Goal: Register for event/course

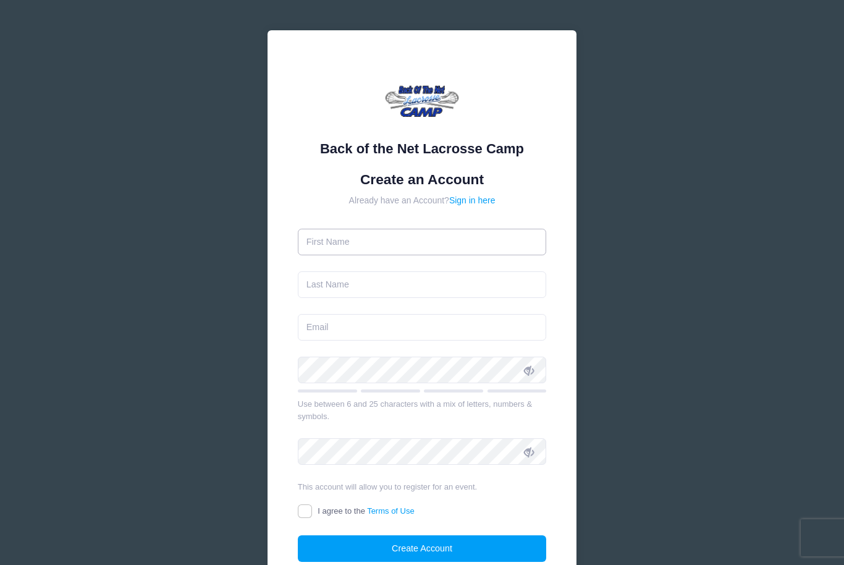
click at [512, 240] on input "text" at bounding box center [422, 242] width 249 height 27
type input "Rhilee"
click at [464, 287] on input "text" at bounding box center [422, 284] width 249 height 27
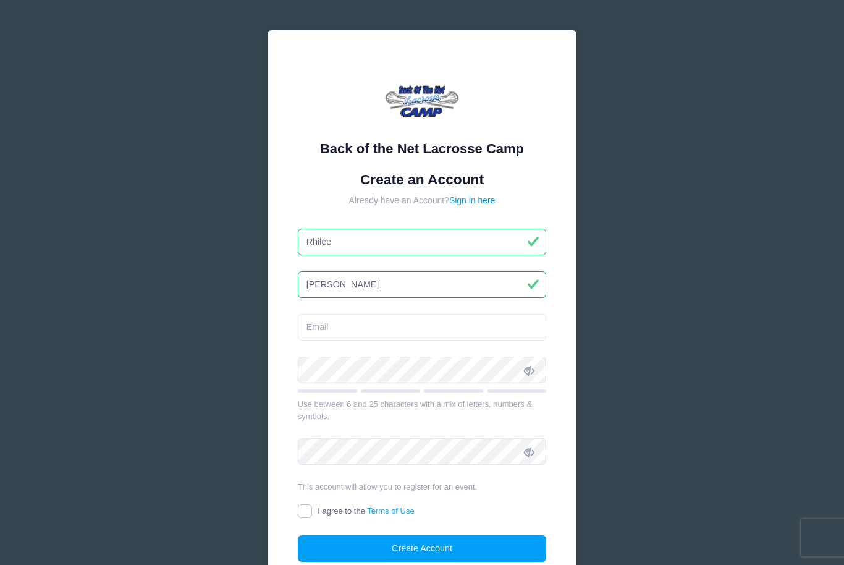
type input "[PERSON_NAME]"
click at [477, 330] on input "email" at bounding box center [422, 327] width 249 height 27
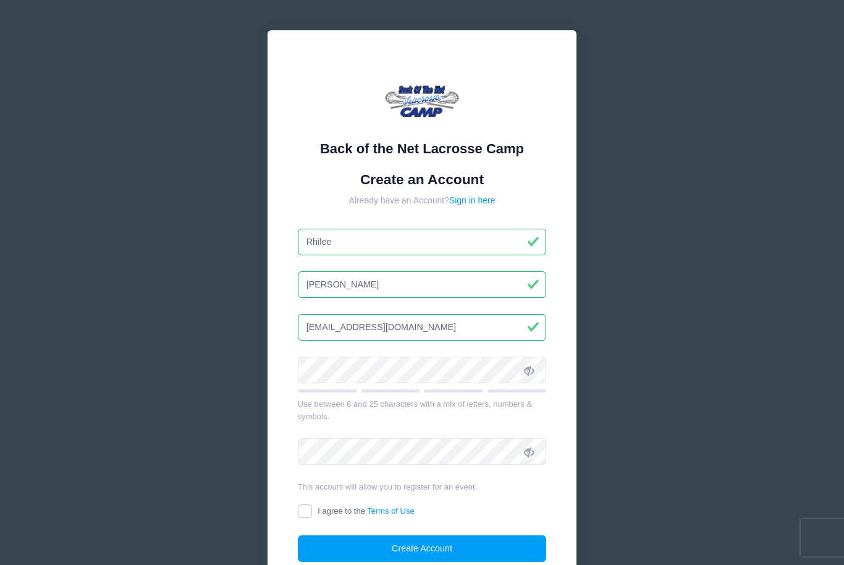
type input "[EMAIL_ADDRESS][DOMAIN_NAME]"
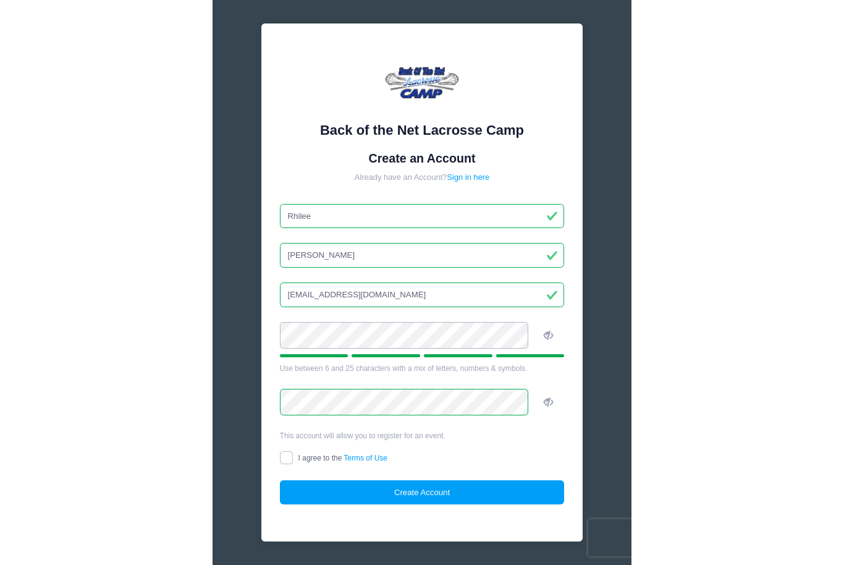
scroll to position [8, 0]
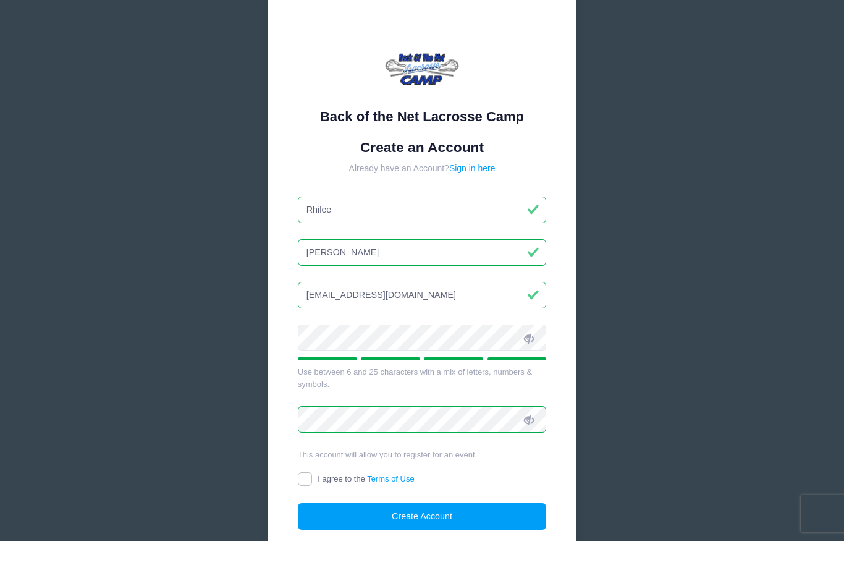
click at [307, 496] on input "I agree to the Terms of Use" at bounding box center [305, 503] width 14 height 14
checkbox input "true"
click at [360, 527] on button "Create Account" at bounding box center [422, 540] width 249 height 27
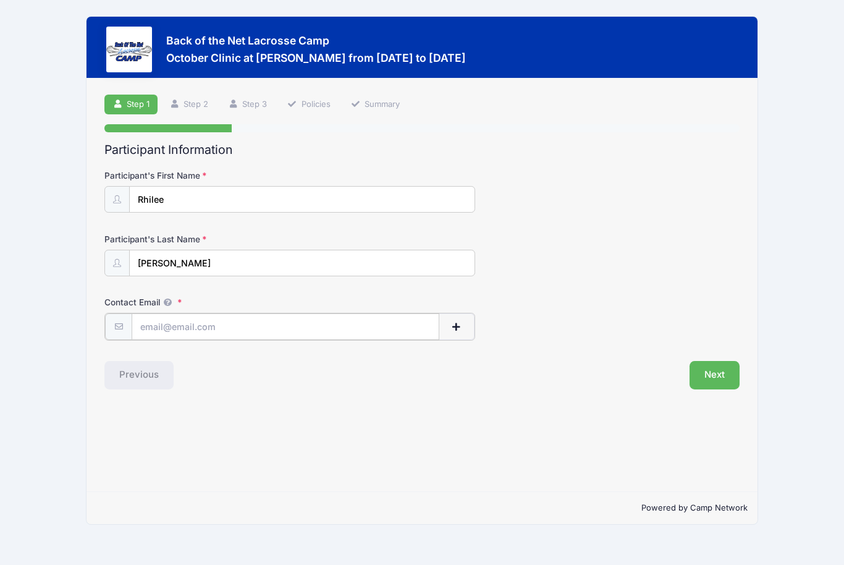
click at [400, 324] on input "Contact Email" at bounding box center [285, 326] width 307 height 27
type input "[EMAIL_ADDRESS][DOMAIN_NAME]"
click at [727, 381] on button "Next" at bounding box center [715, 374] width 50 height 28
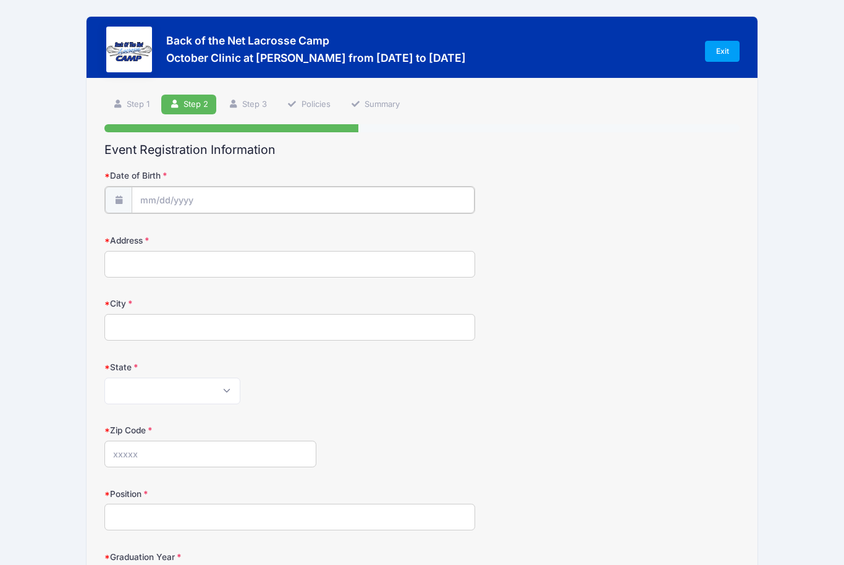
click at [439, 209] on input "Date of Birth" at bounding box center [303, 200] width 342 height 27
click at [153, 236] on span at bounding box center [150, 232] width 20 height 21
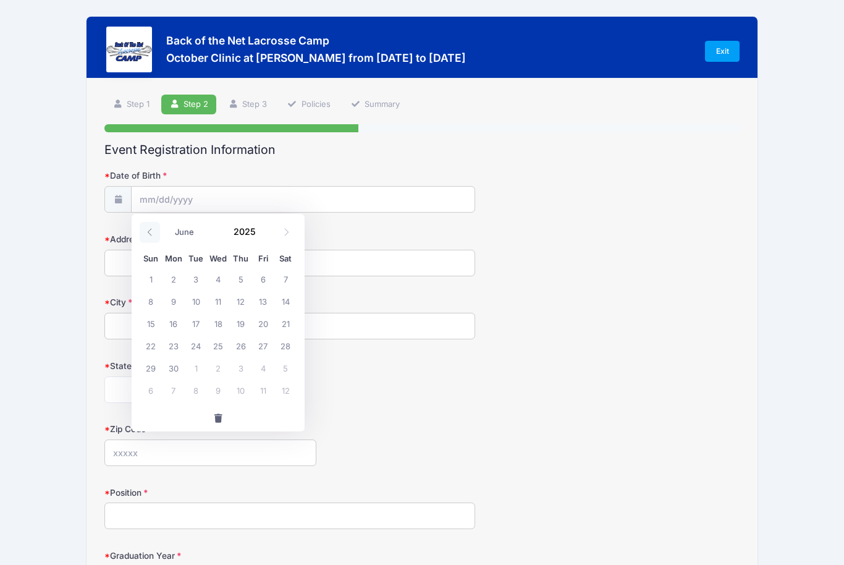
click at [153, 236] on span at bounding box center [150, 232] width 20 height 21
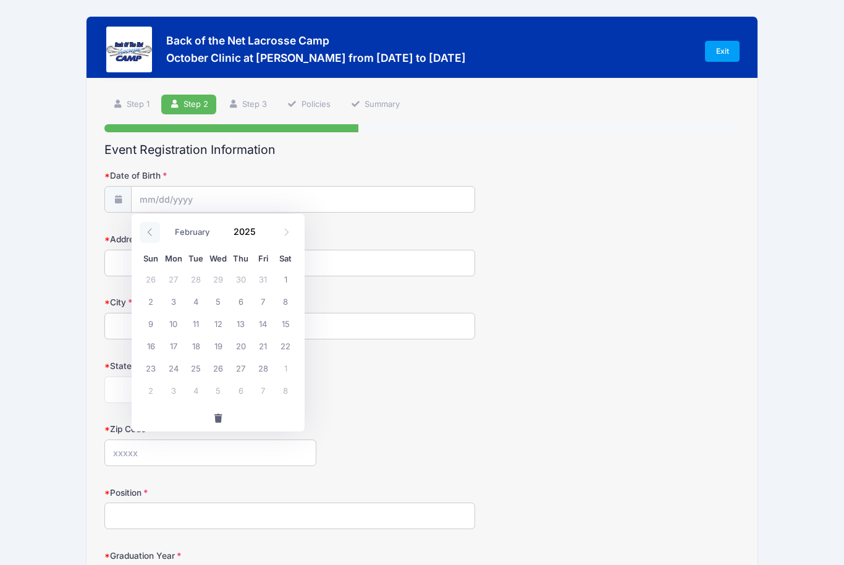
select select "0"
click at [244, 302] on span "9" at bounding box center [240, 301] width 22 height 22
type input "01/09/2025"
click at [212, 198] on input "01/09/2025" at bounding box center [303, 200] width 342 height 27
click at [266, 228] on span at bounding box center [263, 226] width 9 height 9
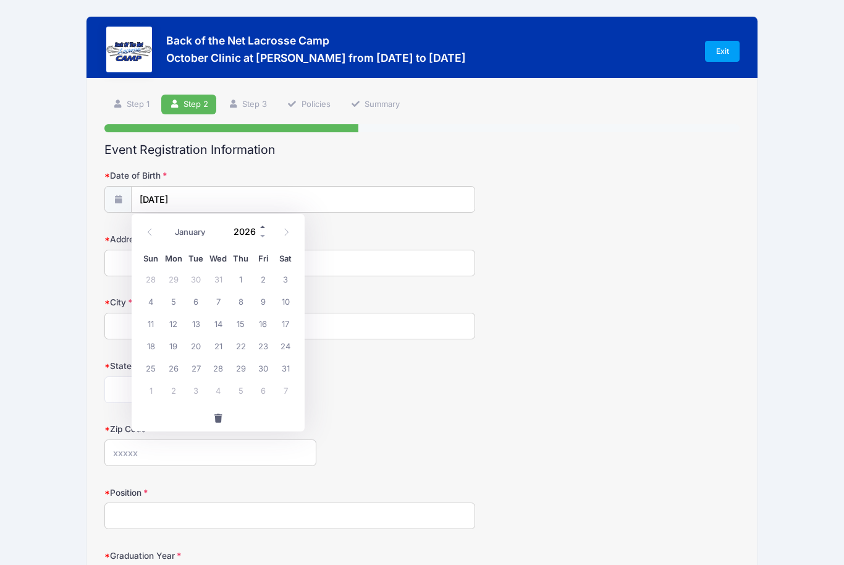
click at [266, 228] on span at bounding box center [263, 226] width 9 height 9
click at [264, 237] on span at bounding box center [263, 235] width 9 height 9
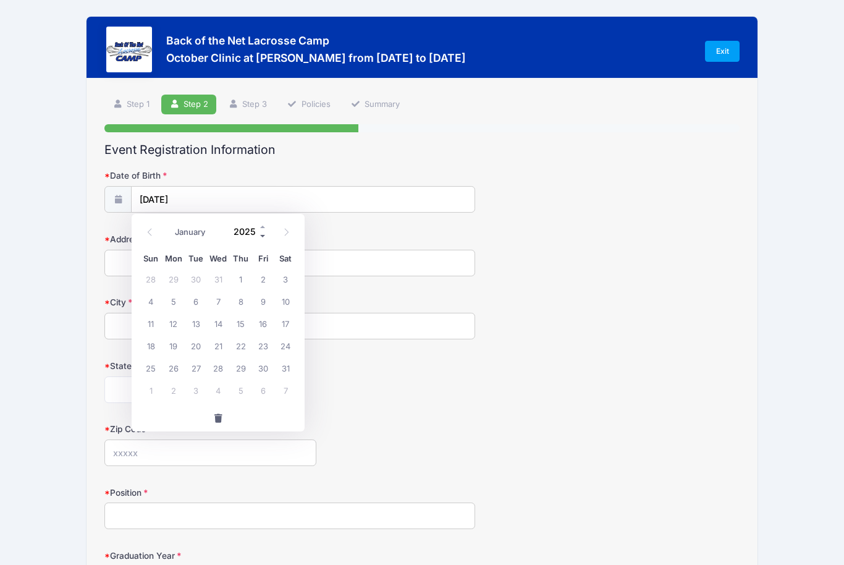
click at [264, 237] on span at bounding box center [263, 235] width 9 height 9
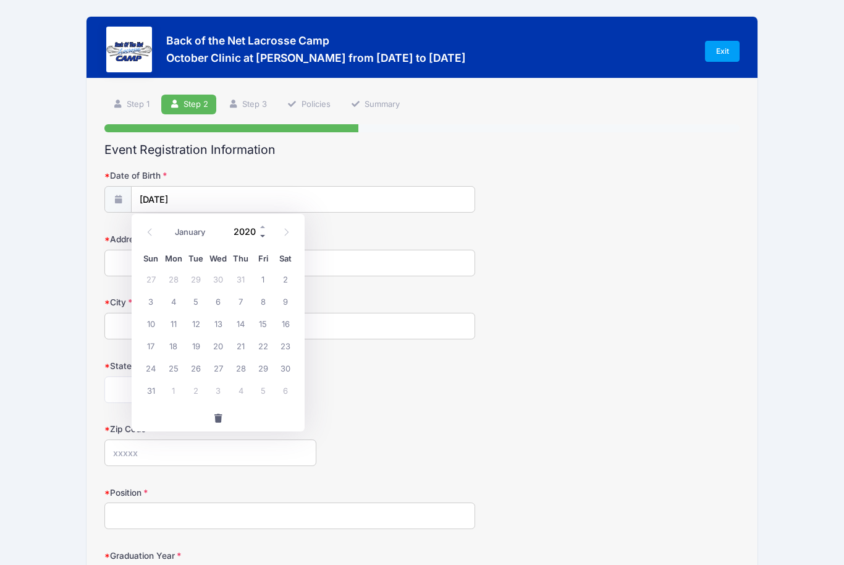
click at [264, 237] on span at bounding box center [263, 235] width 9 height 9
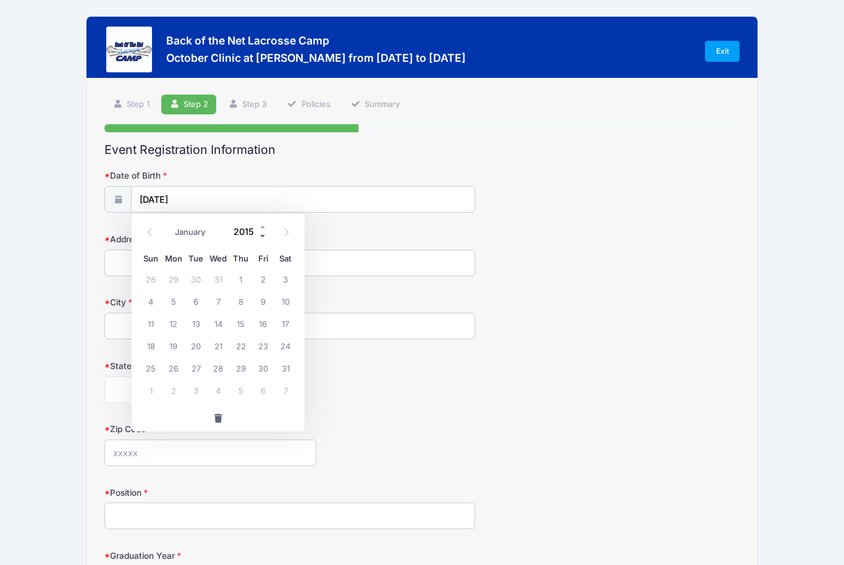
click at [264, 237] on span at bounding box center [263, 235] width 9 height 9
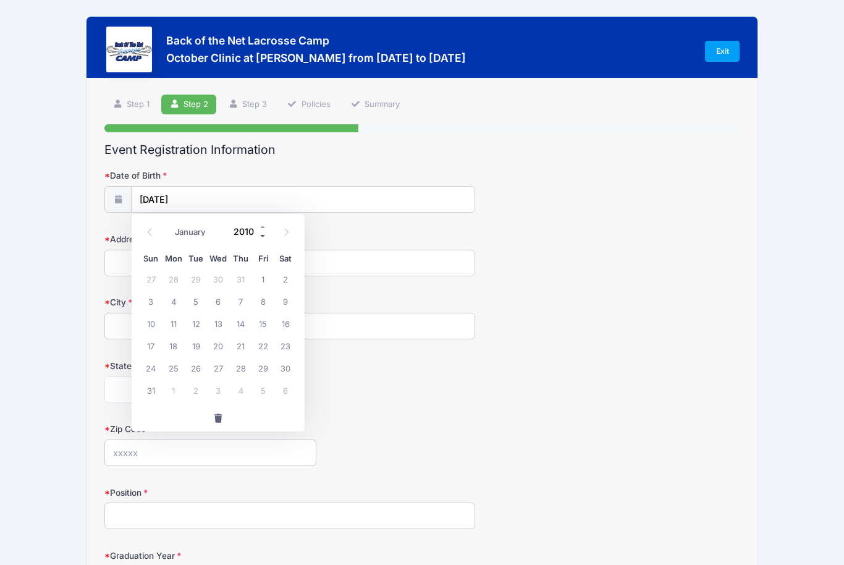
click at [264, 237] on span at bounding box center [263, 235] width 9 height 9
type input "2009"
click at [266, 303] on span "9" at bounding box center [263, 301] width 22 height 22
type input "[DATE]"
click at [236, 271] on input "Address" at bounding box center [289, 263] width 371 height 27
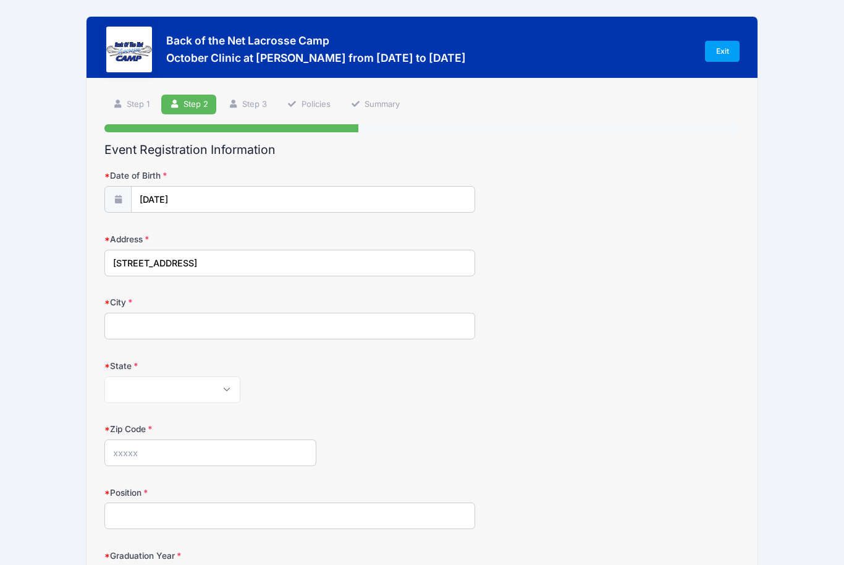
type input "[STREET_ADDRESS]"
click at [408, 329] on input "City" at bounding box center [289, 326] width 371 height 27
type input "Gambrills"
click at [206, 390] on select "Alabama Alaska American Samoa Arizona Arkansas Armed Forces Africa Armed Forces…" at bounding box center [172, 389] width 136 height 27
select select "MD"
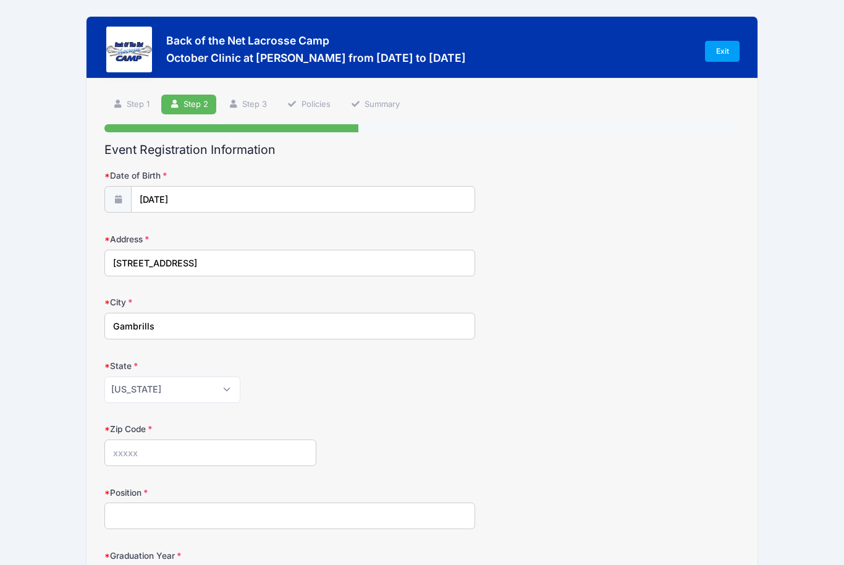
click at [294, 460] on input "Zip Code" at bounding box center [210, 452] width 212 height 27
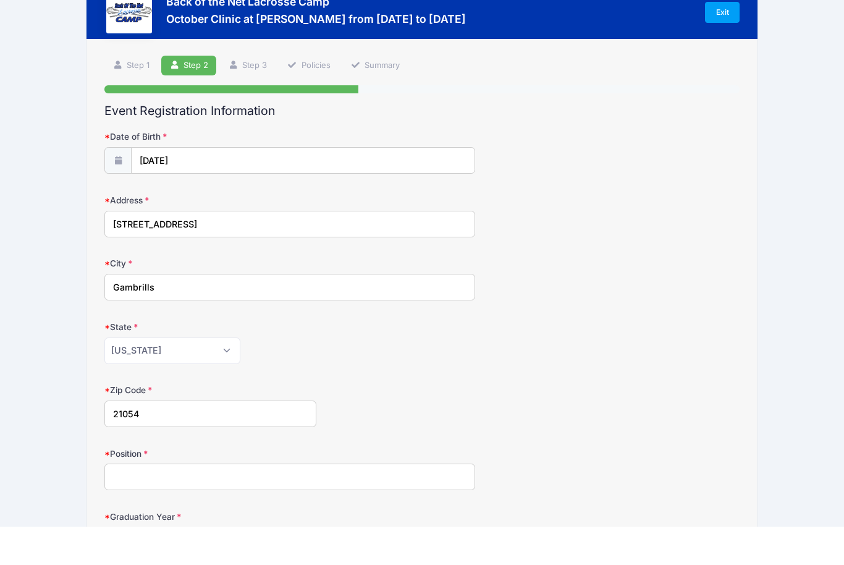
type input "21054"
click at [397, 502] on input "Position" at bounding box center [289, 515] width 371 height 27
click at [455, 467] on input "Position" at bounding box center [289, 477] width 371 height 27
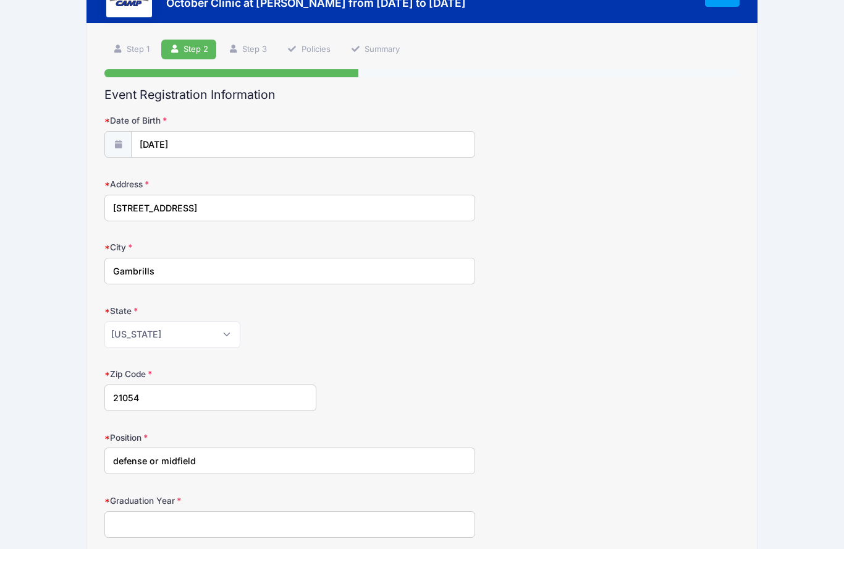
scroll to position [43, 0]
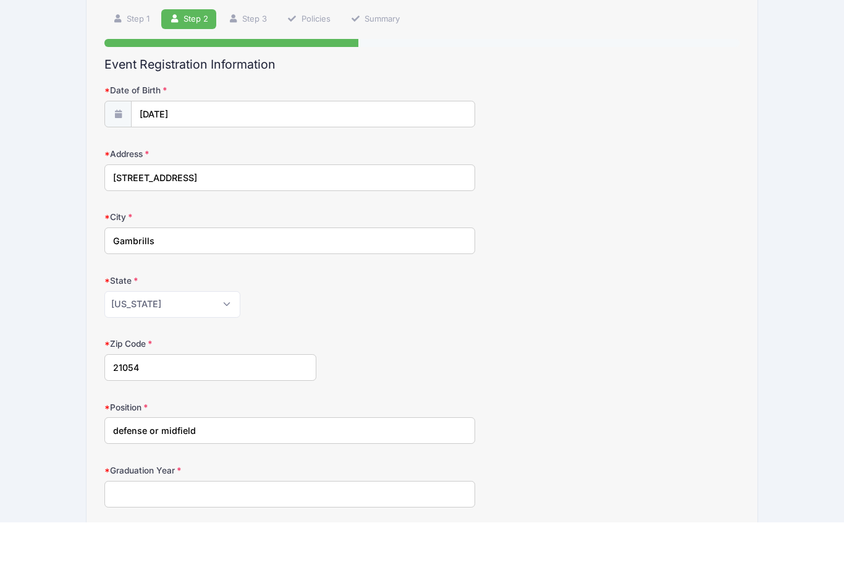
type input "defense or midfield"
click at [437, 507] on div "Graduation Year" at bounding box center [421, 528] width 635 height 43
click at [436, 523] on input "Graduation Year" at bounding box center [289, 536] width 371 height 27
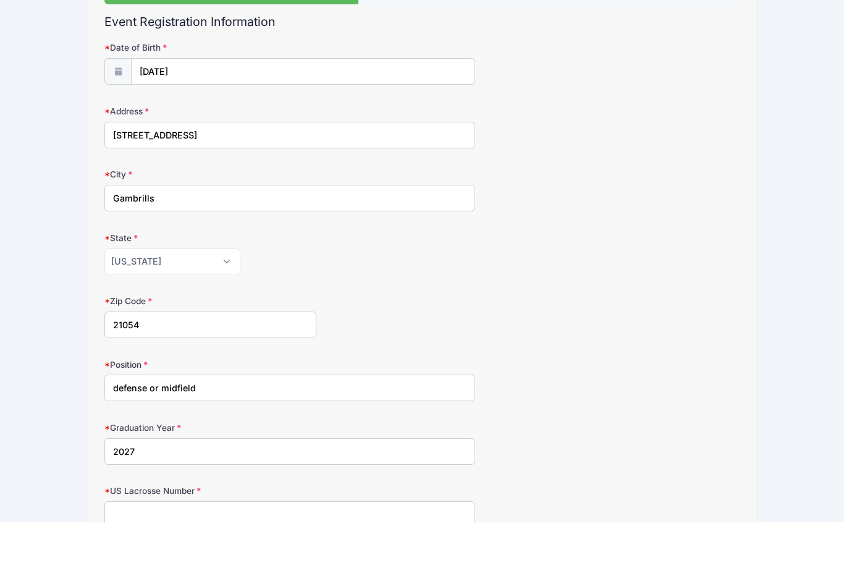
scroll to position [87, 0]
type input "2027"
click at [457, 542] on input "US Lacrosse Number" at bounding box center [289, 555] width 371 height 27
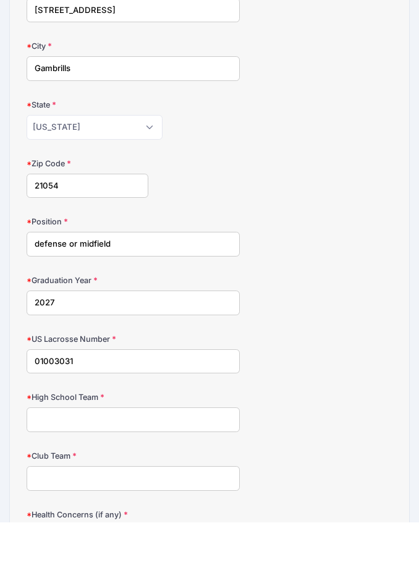
scroll to position [205, 0]
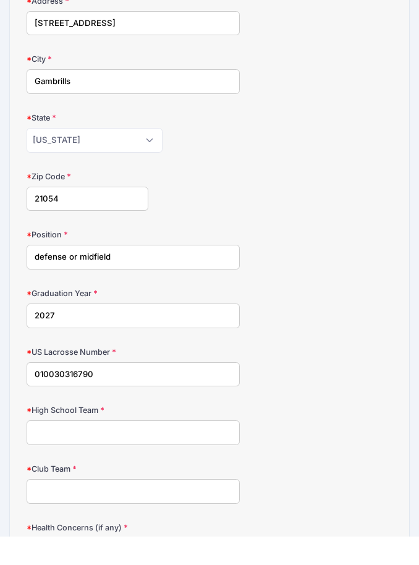
type input "010030316790"
click at [70, 449] on input "High School Team" at bounding box center [133, 461] width 213 height 25
type input "Rockbridge Academy Scots"
click at [196, 508] on input "Club Team" at bounding box center [133, 520] width 213 height 25
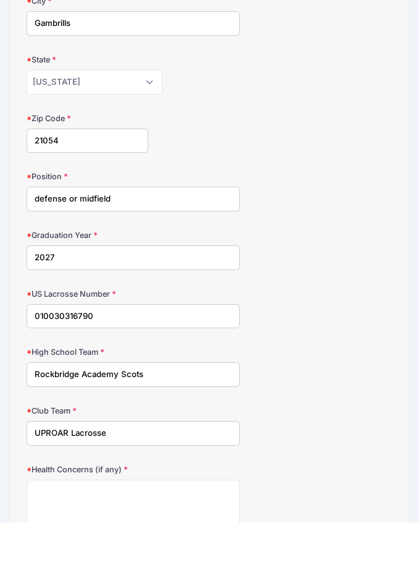
scroll to position [284, 0]
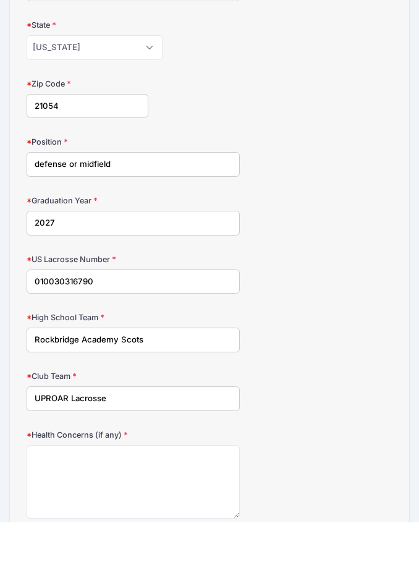
type input "UPROAR Lacrosse"
click at [189, 488] on textarea "Health Concerns (if any)" at bounding box center [133, 525] width 213 height 74
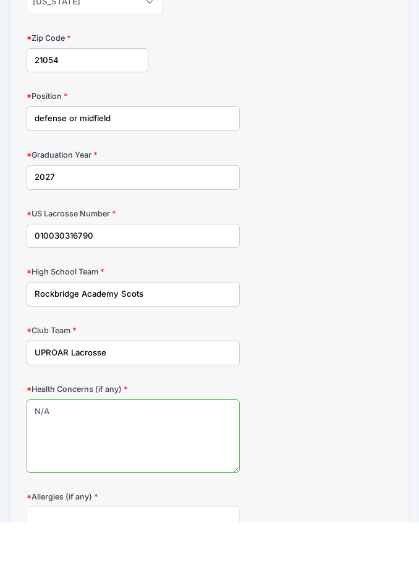
scroll to position [347, 0]
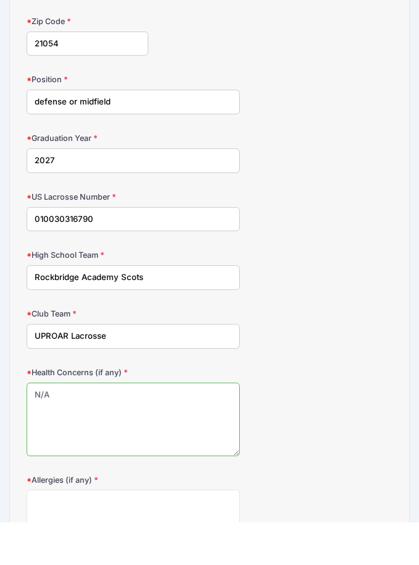
type textarea "N/A"
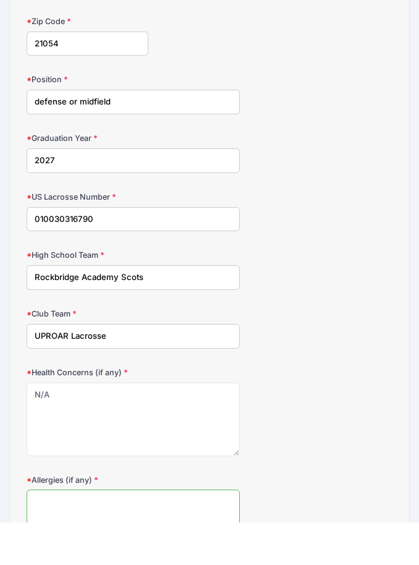
click at [216, 532] on textarea "Allergies (if any)" at bounding box center [133, 569] width 213 height 74
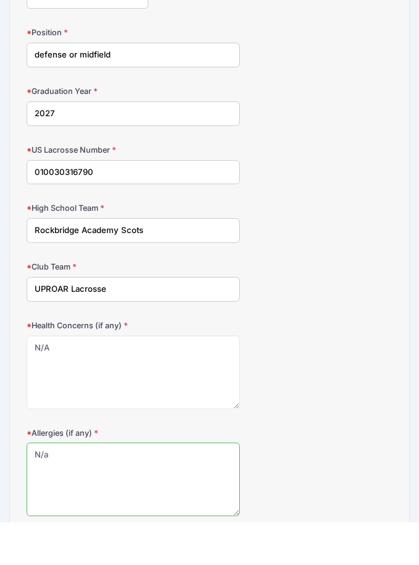
scroll to position [480, 0]
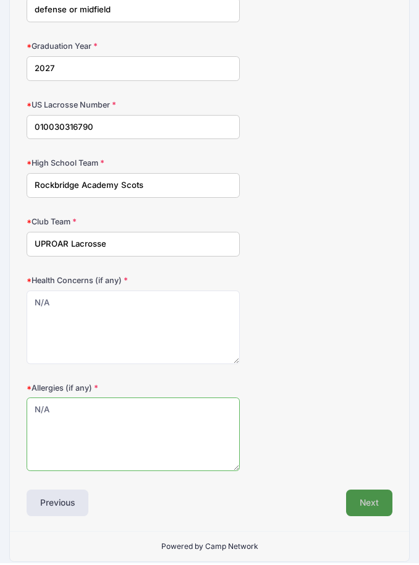
type textarea "N/A"
click at [368, 506] on button "Next" at bounding box center [369, 504] width 46 height 26
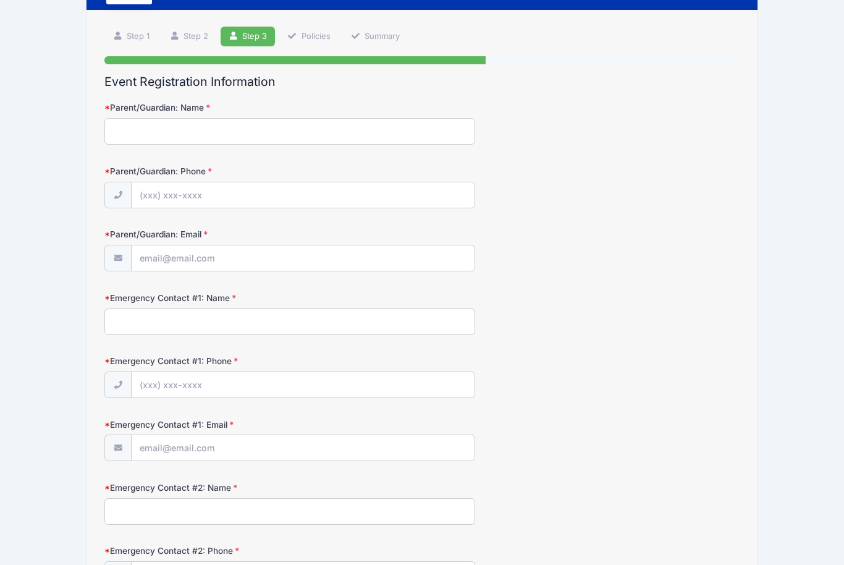
scroll to position [68, 0]
click at [410, 141] on input "Parent/Guardian: Name" at bounding box center [289, 131] width 371 height 27
type input "Raechell Bailey"
click at [434, 205] on input "Parent/Guardian: Phone" at bounding box center [303, 195] width 342 height 27
type input "(240) 257-8181"
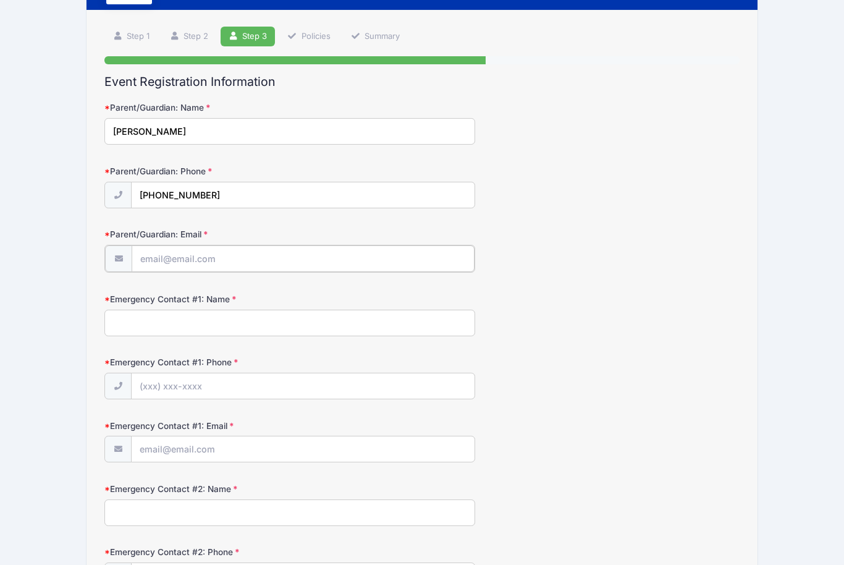
click at [380, 255] on input "Parent/Guardian: Email" at bounding box center [303, 258] width 342 height 27
type input "raechellwbailey@yahoo.com"
click at [420, 324] on input "Emergency Contact #1: Name" at bounding box center [289, 321] width 371 height 27
type input "raechell"
click at [328, 389] on input "Emergency Contact #1: Phone" at bounding box center [303, 385] width 342 height 27
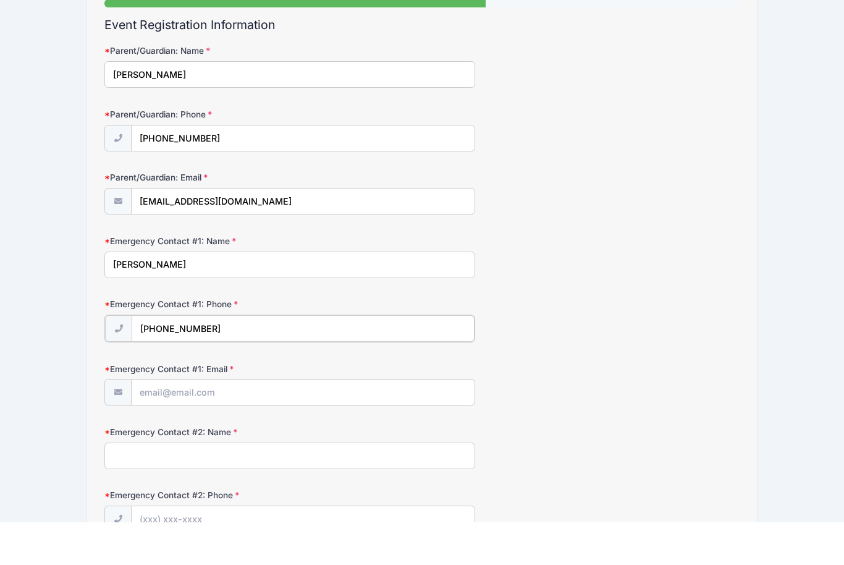
scroll to position [82, 0]
type input "(240) 257-8181"
click at [409, 421] on input "Emergency Contact #1: Email" at bounding box center [303, 434] width 342 height 27
click at [259, 231] on input "raechellwbailey@yahoo.com" at bounding box center [303, 244] width 342 height 27
click at [296, 421] on input "Emergency Contact #1: Email" at bounding box center [303, 434] width 342 height 27
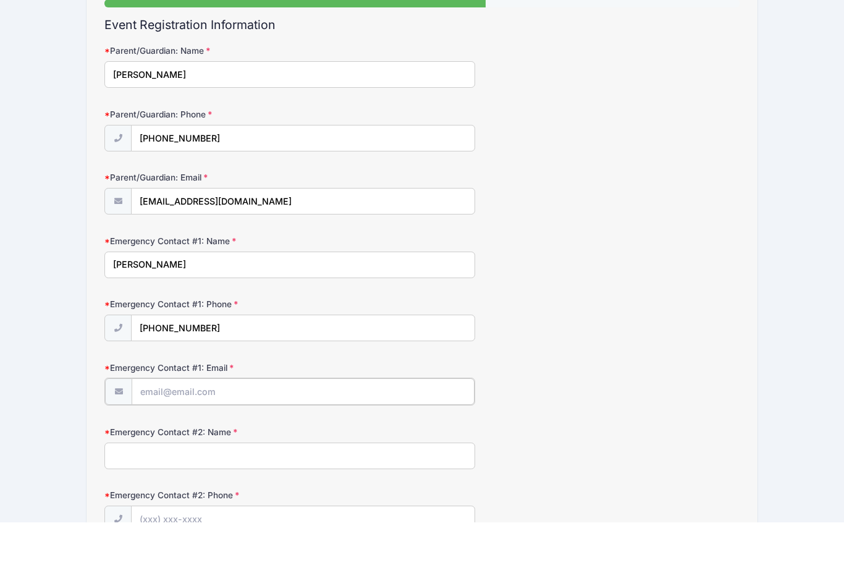
paste input "raechellwbailey@yahoo.com"
type input "raechellwbailey@yahoo.com"
click at [408, 484] on input "Emergency Contact #2: Name" at bounding box center [289, 497] width 371 height 27
type input "Marcus"
click at [391, 548] on input "Emergency Contact #2: Phone" at bounding box center [303, 561] width 342 height 27
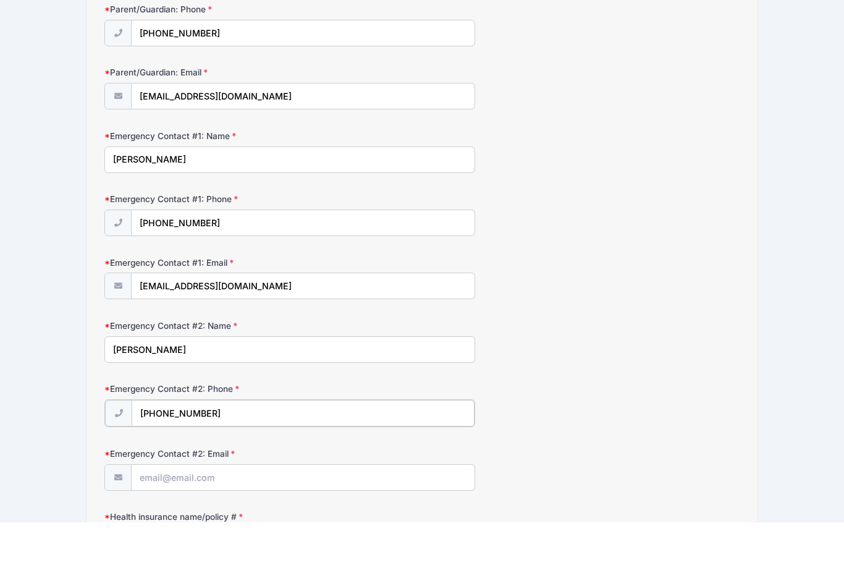
scroll to position [193, 0]
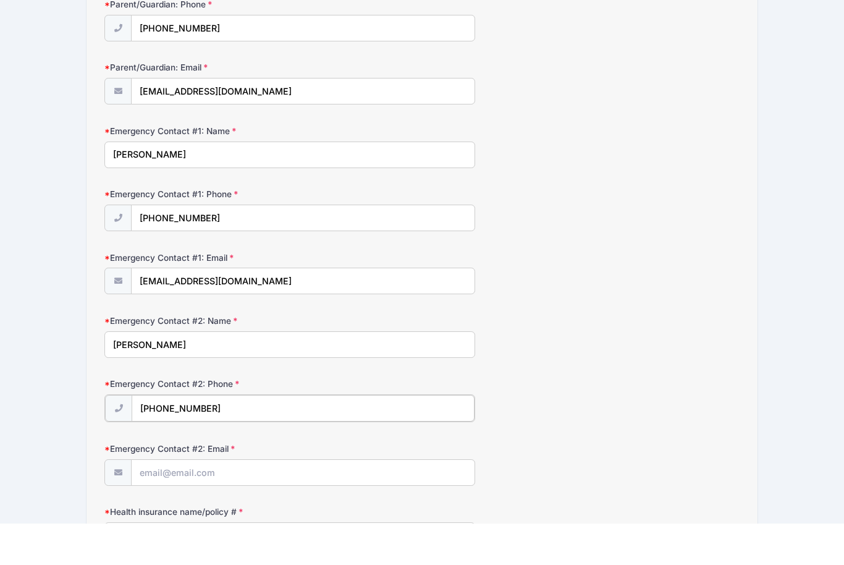
type input "(301) 752-1568"
click at [378, 501] on input "Emergency Contact #2: Email" at bounding box center [303, 514] width 342 height 27
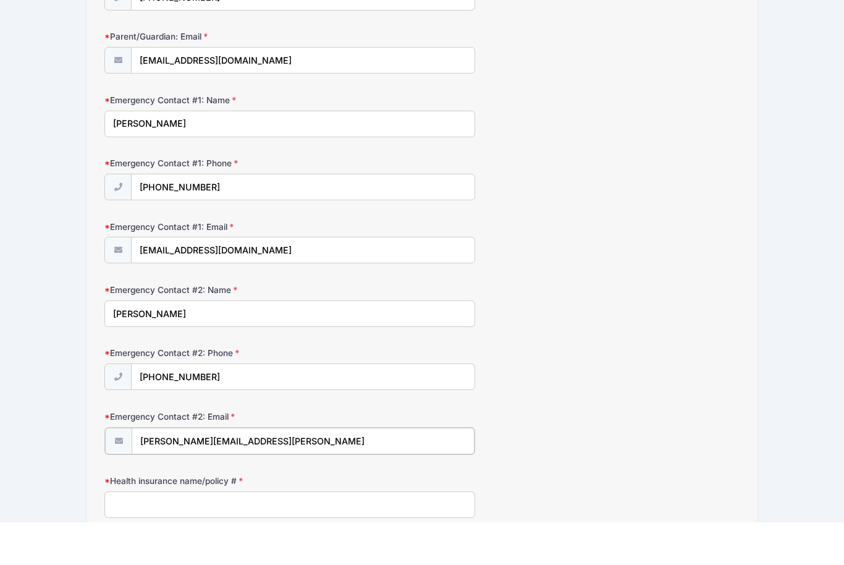
scroll to position [245, 0]
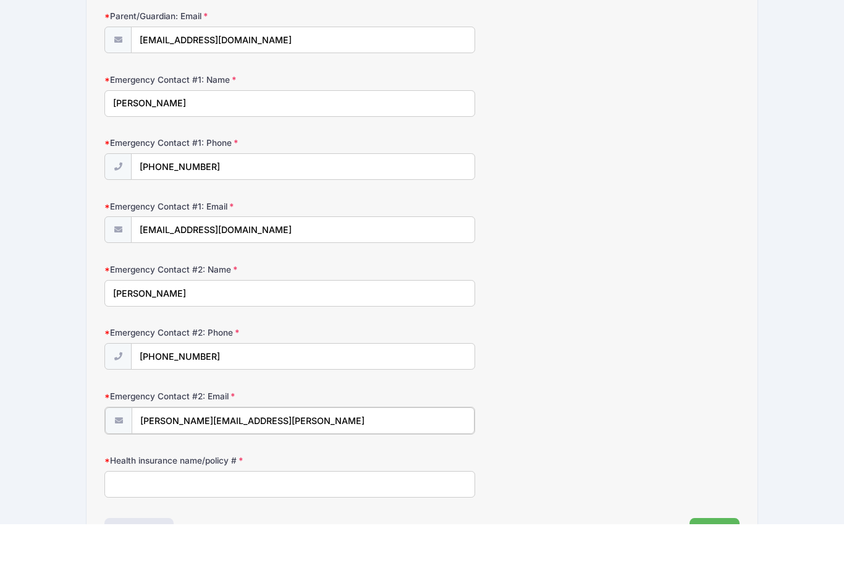
type input "marcus.a.bailey@gmail"
click at [428, 511] on input "Health insurance name/policy #" at bounding box center [289, 524] width 371 height 27
type input "Geha"
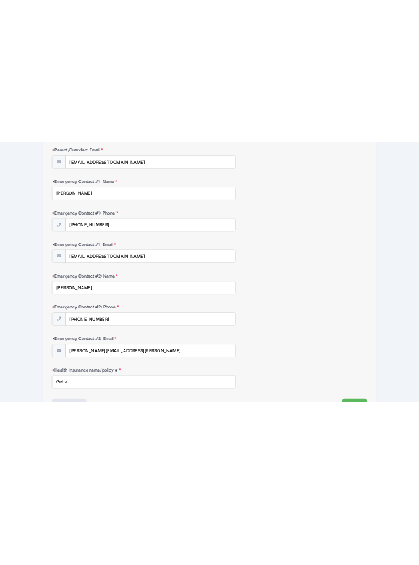
scroll to position [244, 0]
